Goal: Task Accomplishment & Management: Complete application form

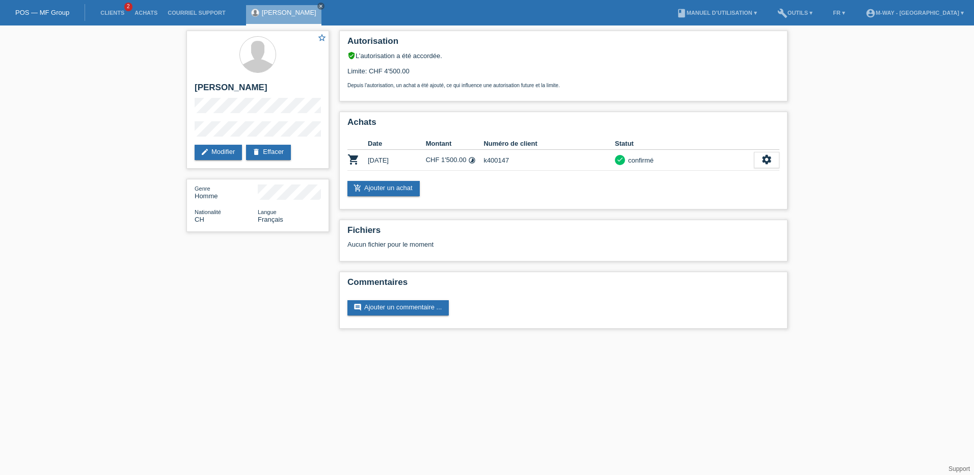
click at [45, 9] on link "POS — MF Group" at bounding box center [42, 13] width 54 height 8
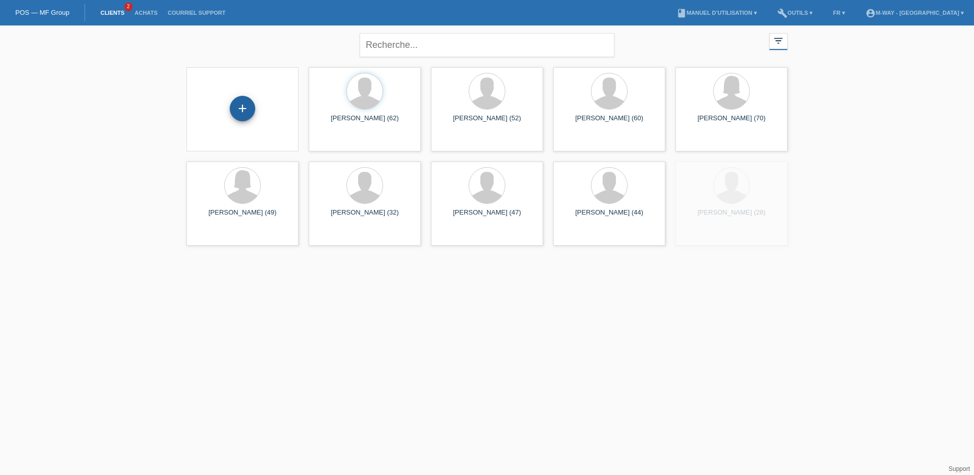
click at [236, 108] on div "+" at bounding box center [242, 108] width 25 height 25
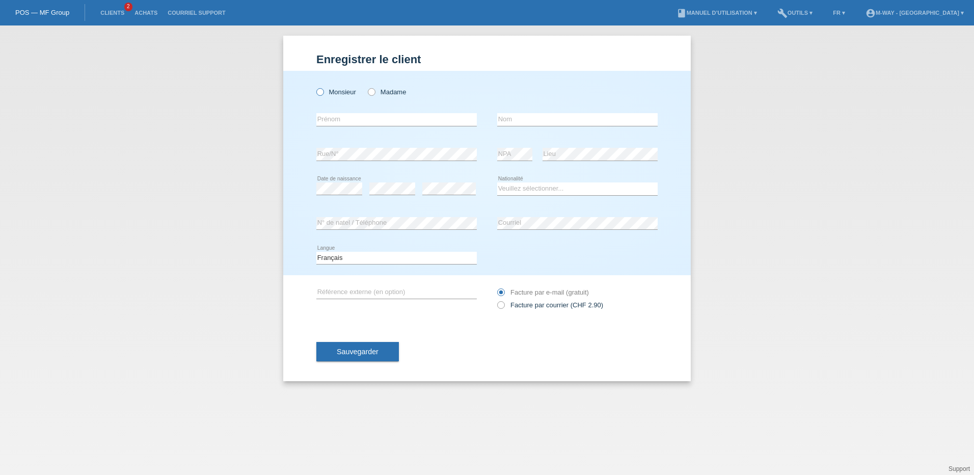
click at [315, 87] on icon at bounding box center [315, 87] width 0 height 0
click at [321, 94] on input "Monsieur" at bounding box center [319, 91] width 7 height 7
radio input "true"
click at [337, 120] on input "text" at bounding box center [396, 119] width 161 height 13
type input "José"
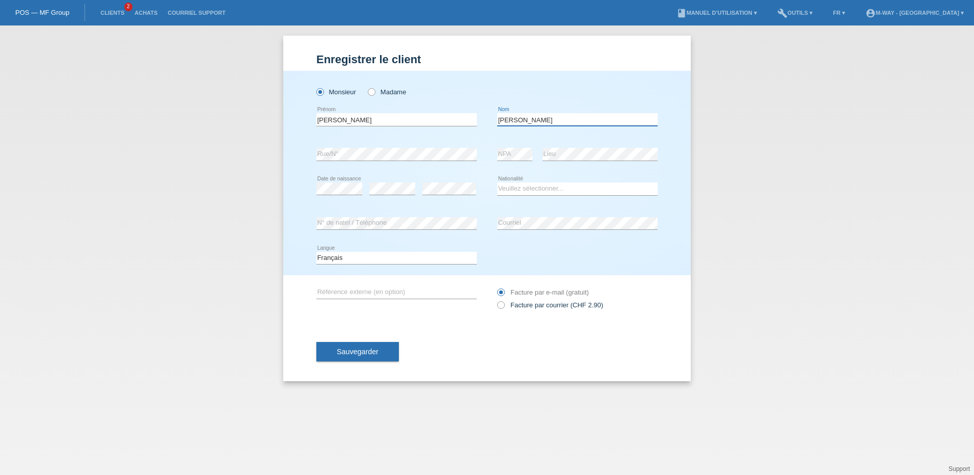
type input "rodrigues da silva filho"
click at [521, 192] on select "Veuillez sélectionner... Suisse Allemagne Autriche Liechtenstein ------------ A…" at bounding box center [577, 188] width 161 height 12
select select "FR"
click at [497, 182] on select "Veuillez sélectionner... Suisse Allemagne Autriche Liechtenstein ------------ A…" at bounding box center [577, 188] width 161 height 12
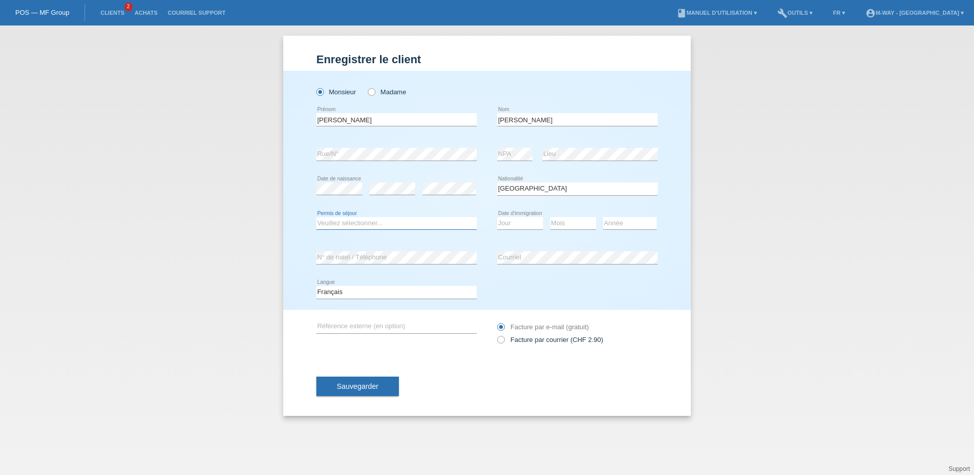
click at [333, 227] on select "Veuillez sélectionner... C B B - Statut de réfugié Autre" at bounding box center [396, 223] width 161 height 12
select select "O"
click at [316, 217] on select "Veuillez sélectionner... C B B - Statut de réfugié Autre" at bounding box center [396, 223] width 161 height 12
click at [342, 220] on select "Veuillez sélectionner... C B B - Statut de réfugié Autre" at bounding box center [396, 223] width 161 height 12
click at [316, 217] on select "Veuillez sélectionner... C B B - Statut de réfugié Autre" at bounding box center [396, 223] width 161 height 12
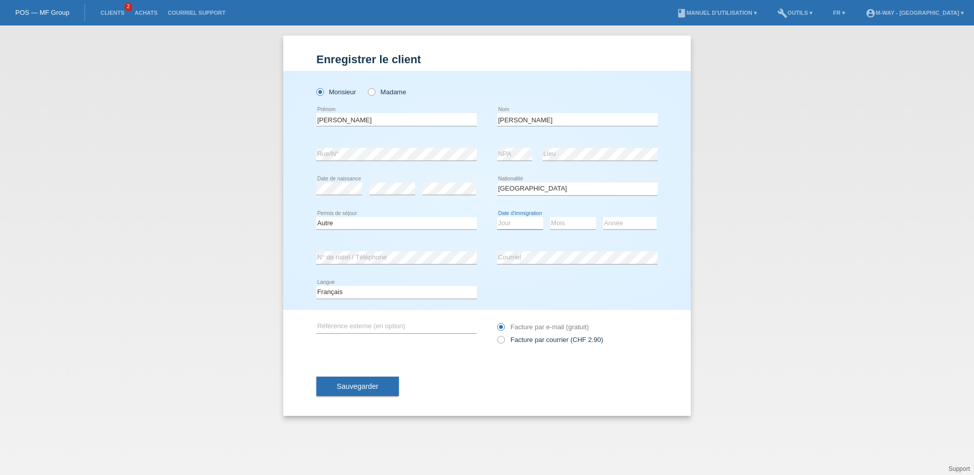
click at [517, 224] on select "Jour 01 02 03 04 05 06 07 08 09 10 11" at bounding box center [520, 223] width 46 height 12
